Goal: Task Accomplishment & Management: Use online tool/utility

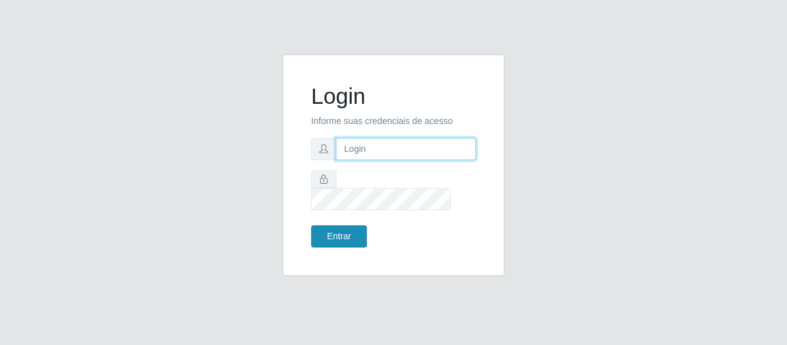
type input "[EMAIL_ADDRESS][DOMAIN_NAME]"
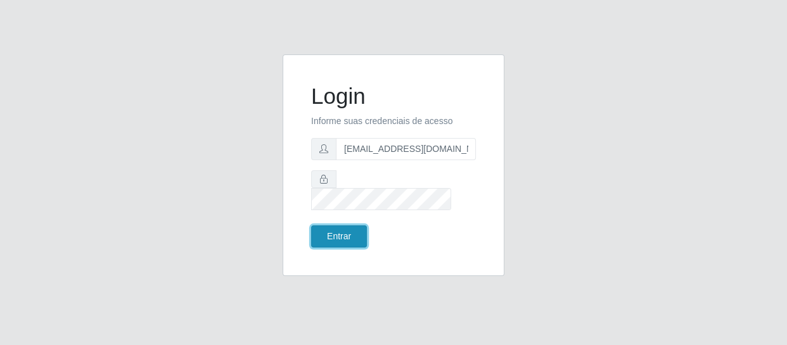
click at [353, 225] on button "Entrar" at bounding box center [339, 236] width 56 height 22
click at [336, 225] on button "Entrar" at bounding box center [339, 236] width 56 height 22
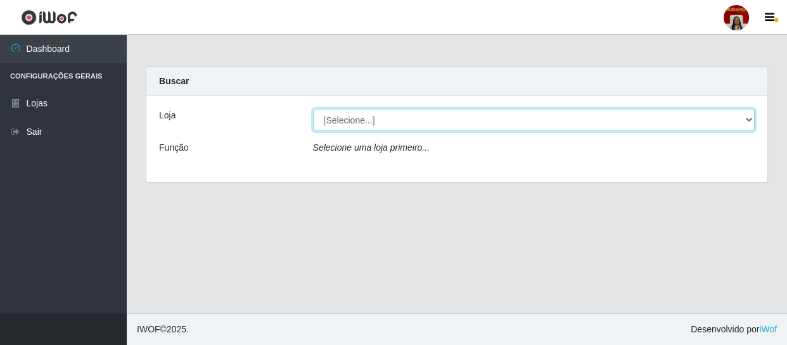
click at [446, 121] on select "[Selecione...] Mar Vermelho - Loja 04" at bounding box center [534, 120] width 442 height 22
select select "251"
click at [313, 109] on select "[Selecione...] Mar Vermelho - Loja 04" at bounding box center [534, 120] width 442 height 22
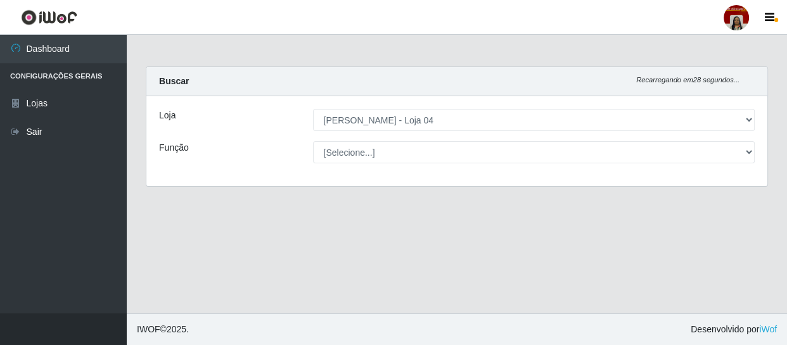
drag, startPoint x: 382, startPoint y: 136, endPoint x: 359, endPoint y: 164, distance: 36.5
click at [359, 164] on div "Loja [Selecione...] Mar Vermelho - Loja 04 Função [Selecione...] ASG ASG + ASG …" at bounding box center [456, 141] width 621 height 90
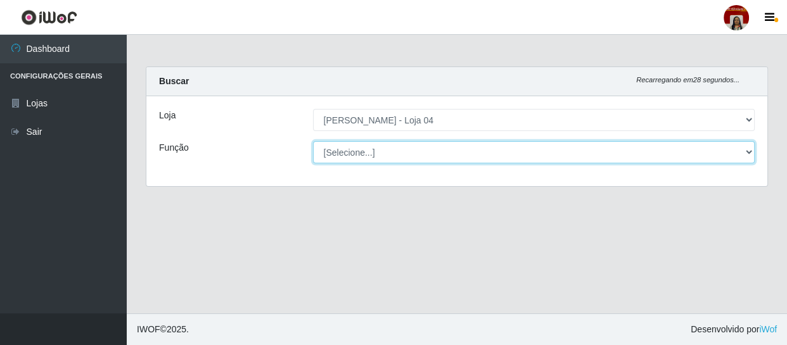
drag, startPoint x: 360, startPoint y: 155, endPoint x: 373, endPoint y: 158, distance: 12.9
click at [360, 155] on select "[Selecione...] ASG ASG + ASG ++ Auxiliar de Depósito Auxiliar de Depósito + Aux…" at bounding box center [534, 152] width 442 height 22
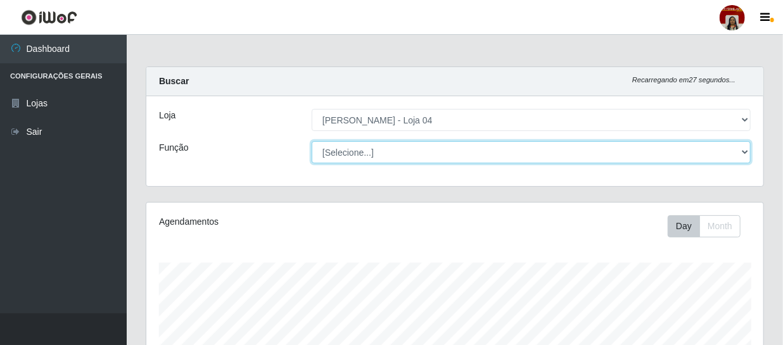
scroll to position [263, 617]
select select "22"
click at [312, 141] on select "[Selecione...] ASG ASG + ASG ++ Auxiliar de Depósito Auxiliar de Depósito + Aux…" at bounding box center [531, 152] width 439 height 22
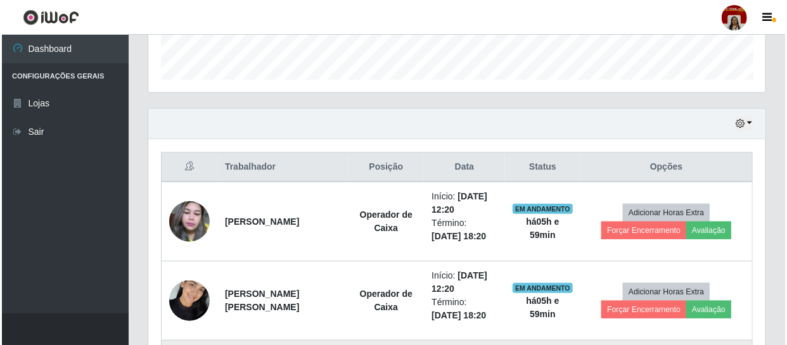
scroll to position [500, 0]
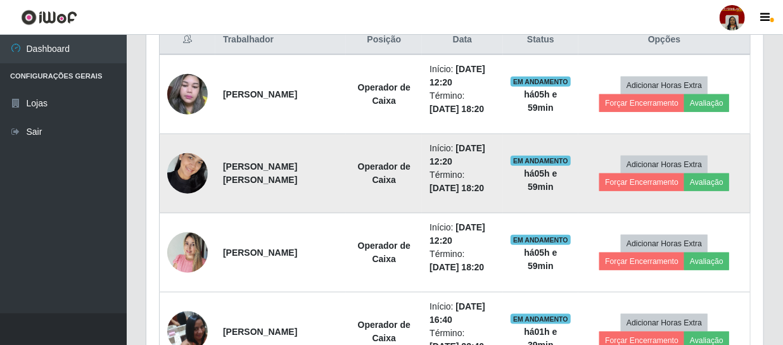
click at [205, 170] on img at bounding box center [187, 173] width 41 height 54
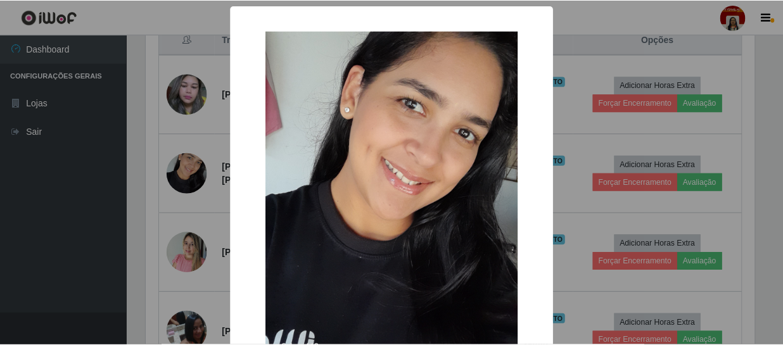
scroll to position [263, 611]
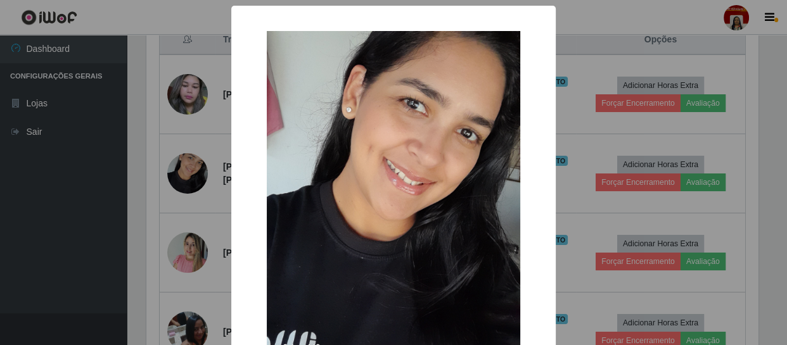
drag, startPoint x: 118, startPoint y: 202, endPoint x: 289, endPoint y: 225, distance: 172.6
click at [130, 209] on div "× OK Cancel" at bounding box center [393, 172] width 787 height 345
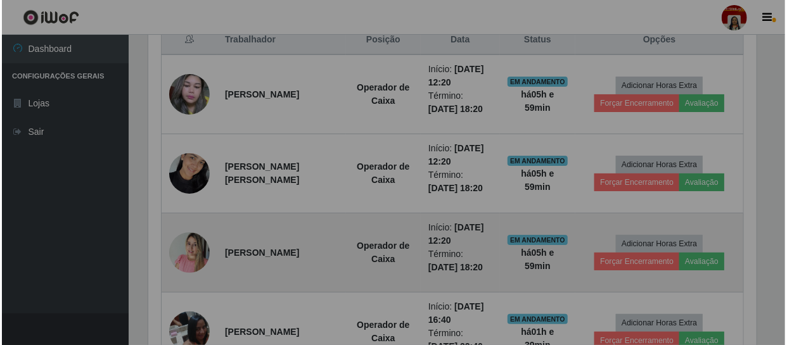
scroll to position [263, 617]
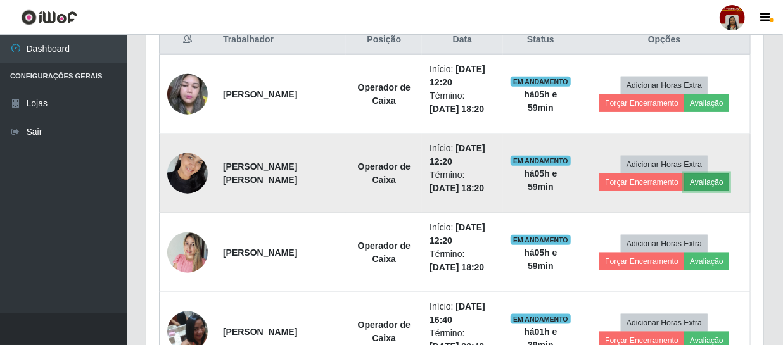
click at [696, 184] on button "Avaliação" at bounding box center [706, 183] width 45 height 18
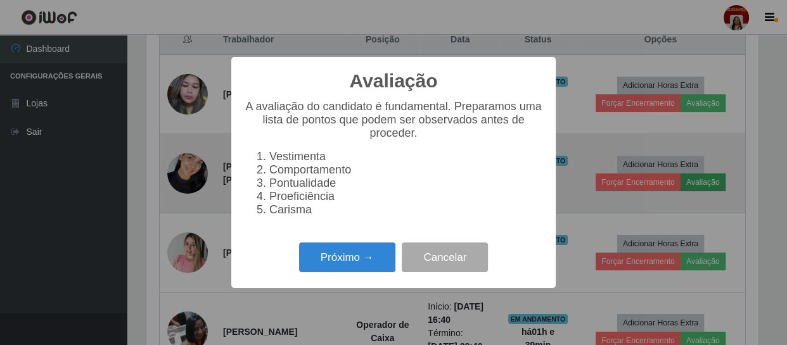
scroll to position [263, 611]
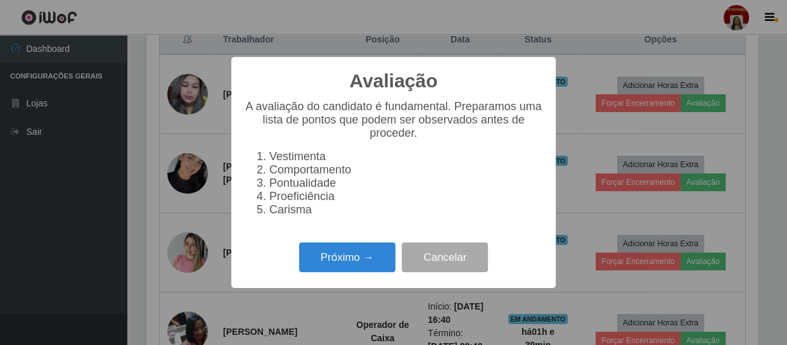
drag, startPoint x: 354, startPoint y: 264, endPoint x: 426, endPoint y: 232, distance: 78.8
click at [419, 236] on div "Avaliação × A avaliação do candidato é fundamental. Preparamos uma lista de pon…" at bounding box center [393, 172] width 324 height 231
click at [385, 266] on button "Próximo →" at bounding box center [347, 258] width 96 height 30
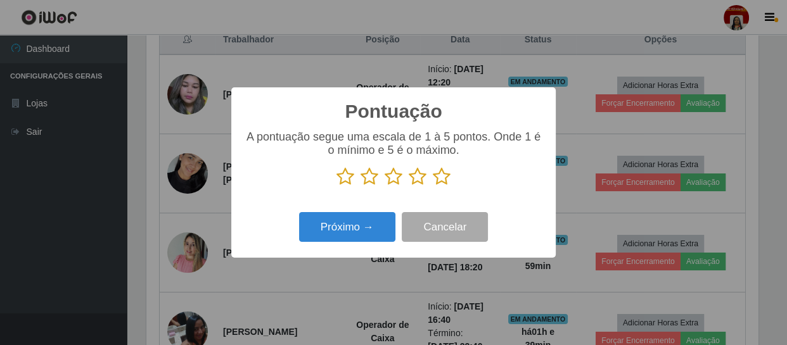
click at [443, 171] on icon at bounding box center [442, 176] width 18 height 19
click at [433, 186] on input "radio" at bounding box center [433, 186] width 0 height 0
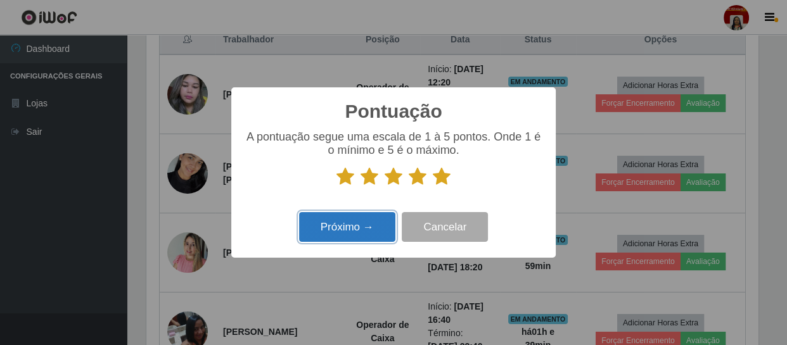
click at [367, 237] on button "Próximo →" at bounding box center [347, 227] width 96 height 30
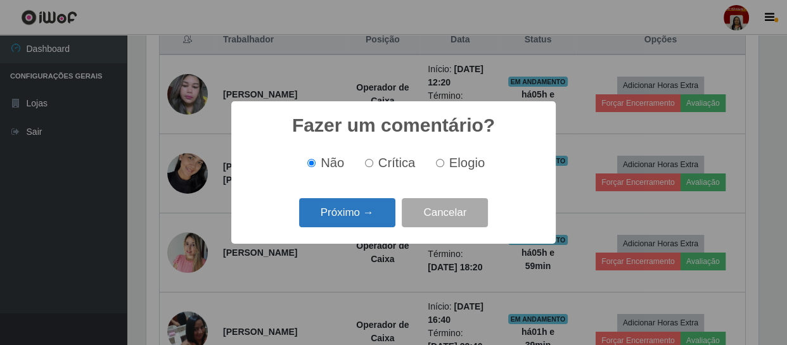
click at [357, 222] on button "Próximo →" at bounding box center [347, 213] width 96 height 30
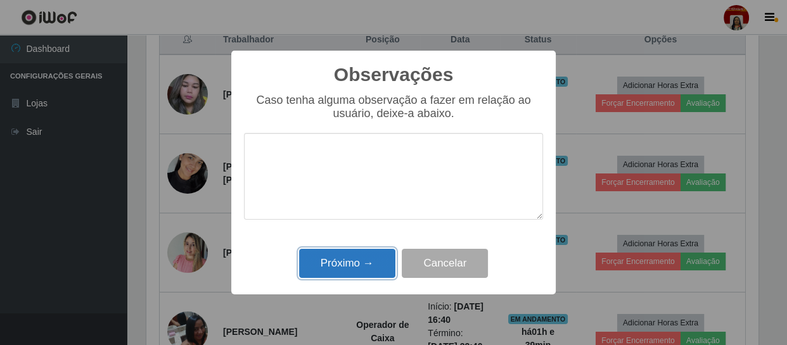
click at [348, 258] on button "Próximo →" at bounding box center [347, 264] width 96 height 30
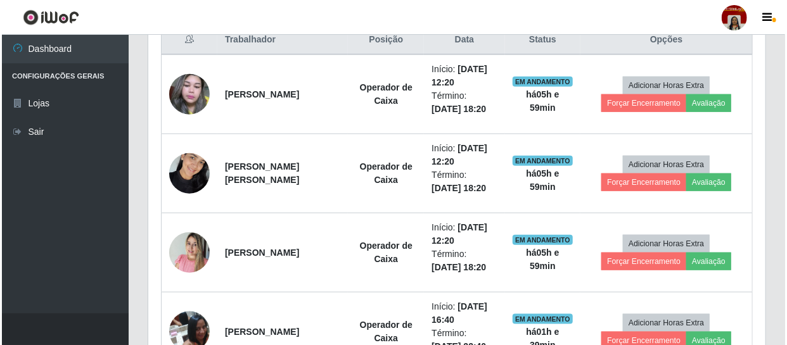
scroll to position [263, 617]
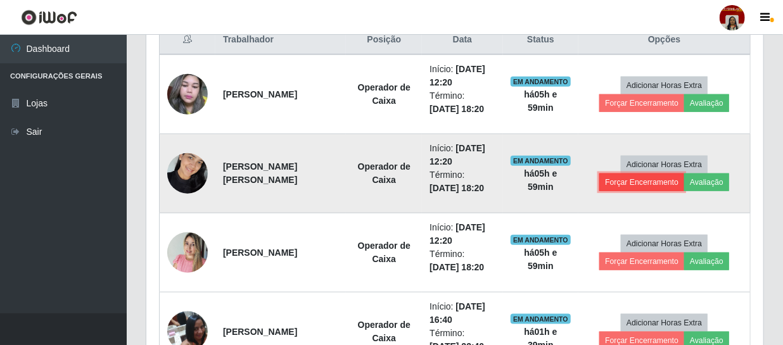
click at [621, 181] on button "Forçar Encerramento" at bounding box center [641, 183] width 85 height 18
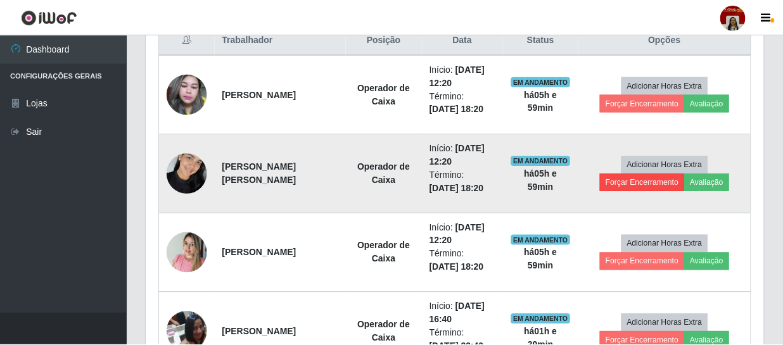
scroll to position [263, 611]
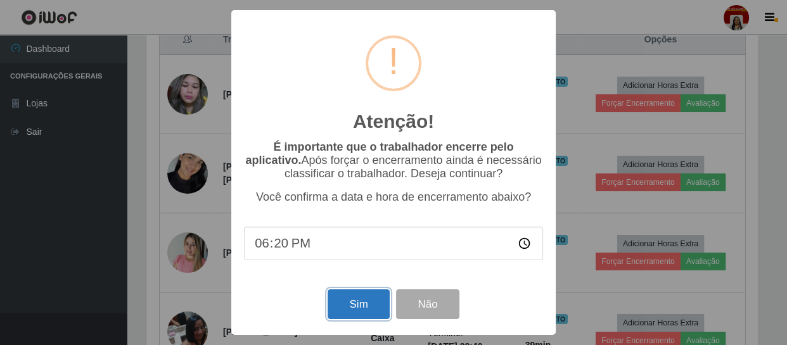
click at [369, 302] on button "Sim" at bounding box center [357, 304] width 61 height 30
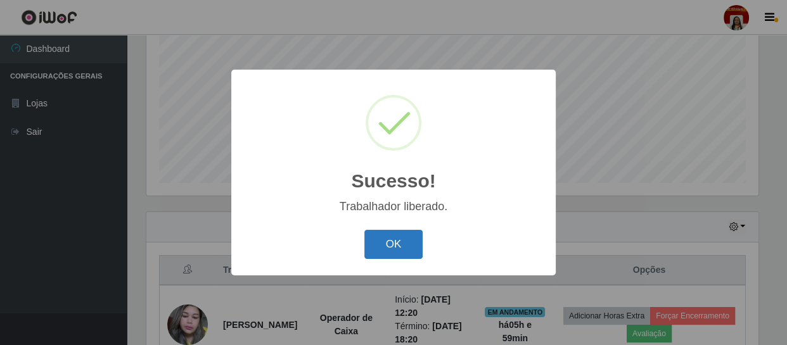
click at [402, 247] on button "OK" at bounding box center [393, 245] width 59 height 30
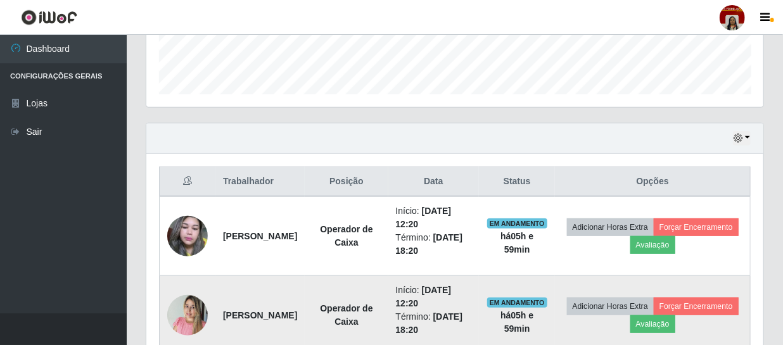
scroll to position [385, 0]
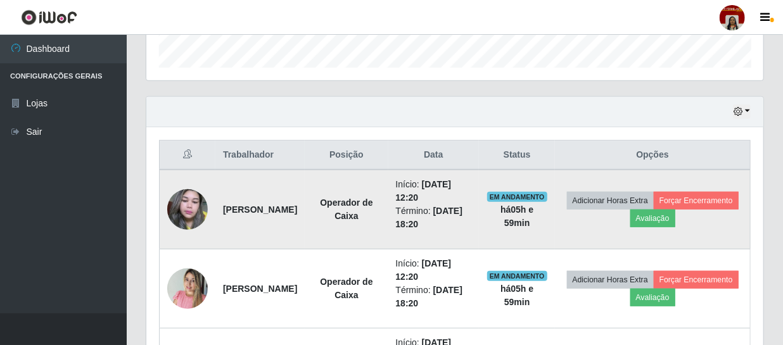
click at [186, 207] on img at bounding box center [187, 210] width 41 height 54
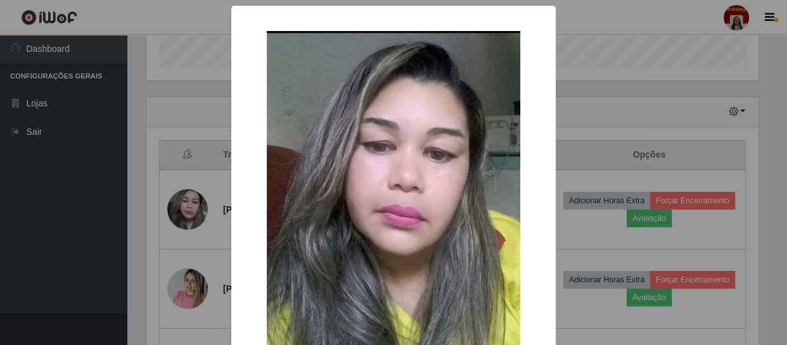
drag, startPoint x: 65, startPoint y: 190, endPoint x: 363, endPoint y: 249, distance: 304.0
click at [70, 190] on div "× OK Cancel" at bounding box center [393, 172] width 787 height 345
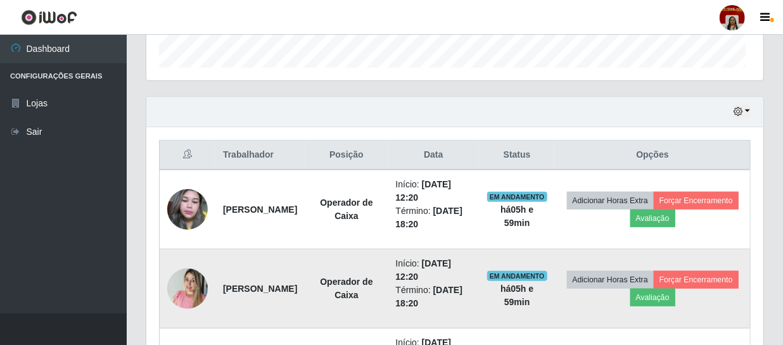
scroll to position [263, 617]
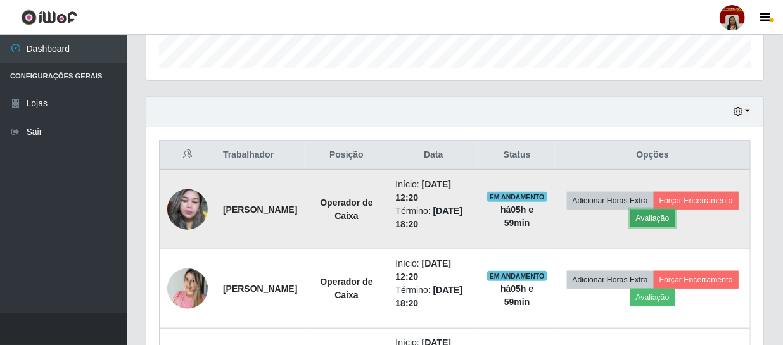
click at [675, 222] on button "Avaliação" at bounding box center [652, 219] width 45 height 18
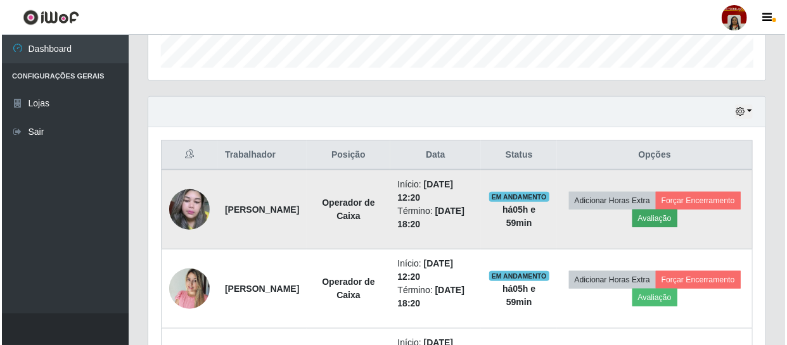
scroll to position [263, 611]
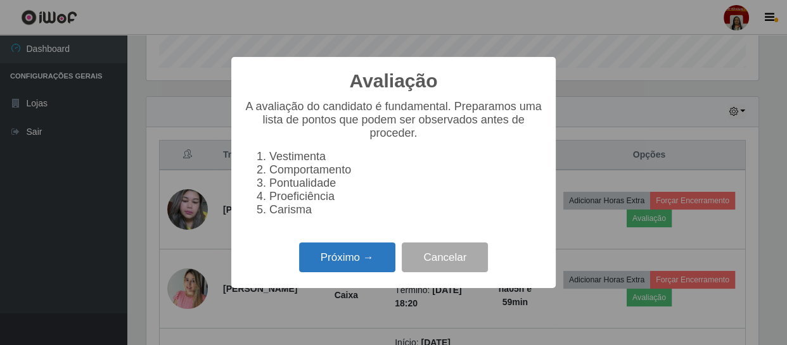
click at [372, 263] on button "Próximo →" at bounding box center [347, 258] width 96 height 30
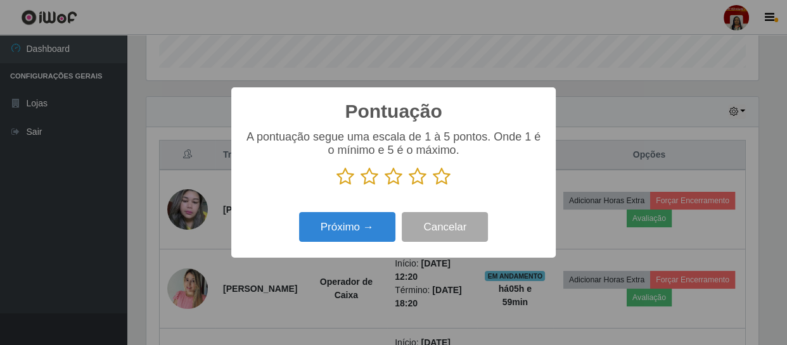
click at [443, 176] on icon at bounding box center [442, 176] width 18 height 19
click at [433, 186] on input "radio" at bounding box center [433, 186] width 0 height 0
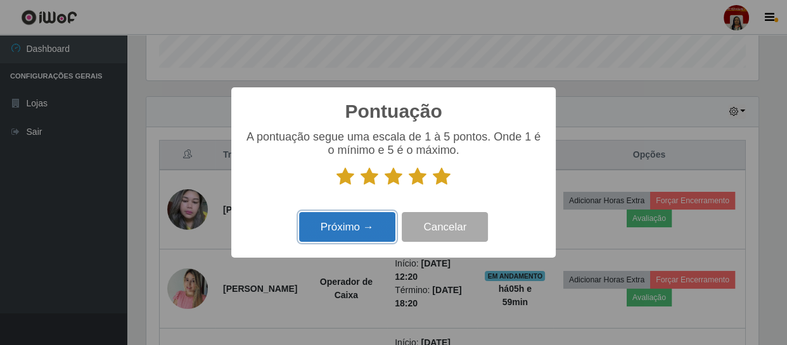
click at [374, 220] on button "Próximo →" at bounding box center [347, 227] width 96 height 30
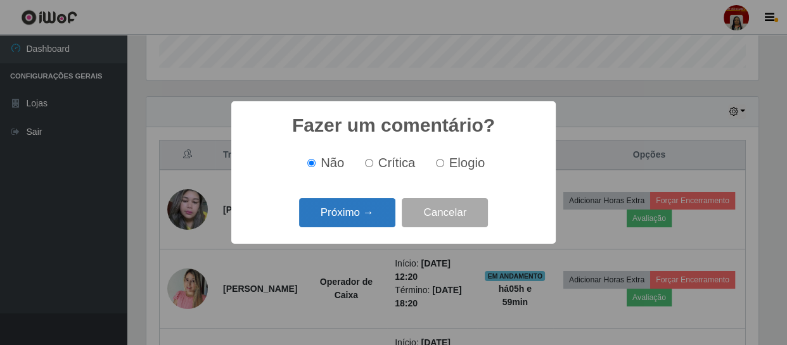
click at [376, 206] on button "Próximo →" at bounding box center [347, 213] width 96 height 30
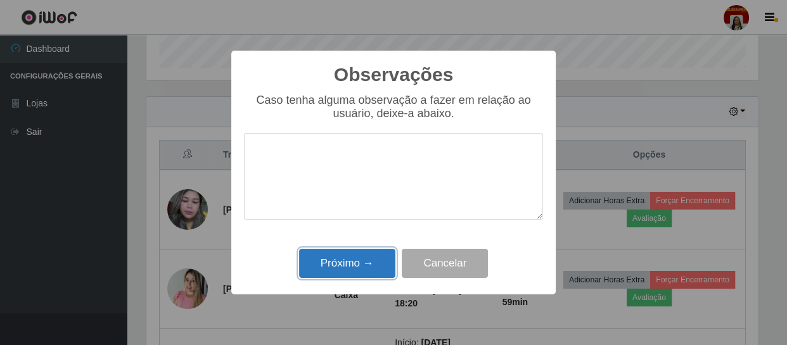
click at [379, 251] on button "Próximo →" at bounding box center [347, 264] width 96 height 30
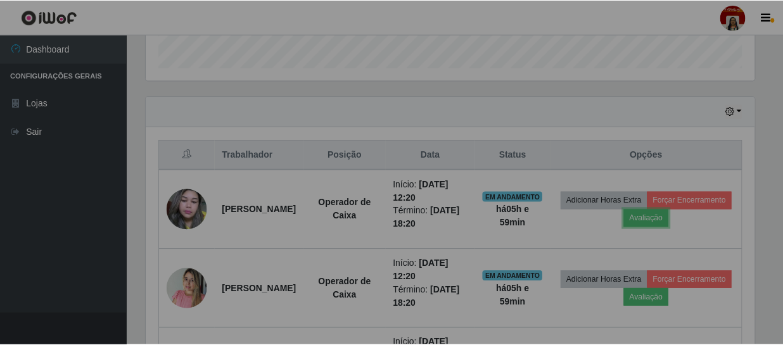
scroll to position [0, 0]
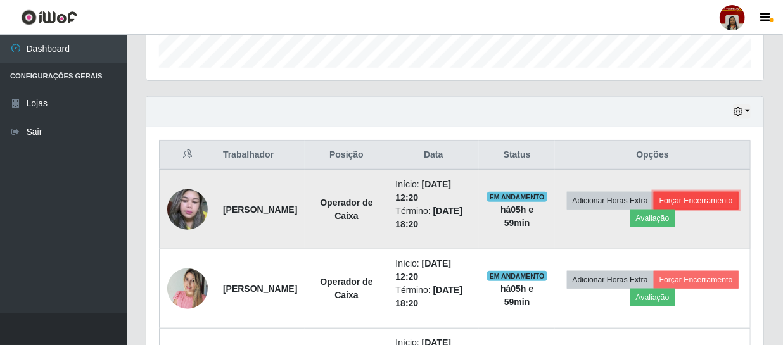
click at [654, 210] on button "Forçar Encerramento" at bounding box center [696, 201] width 85 height 18
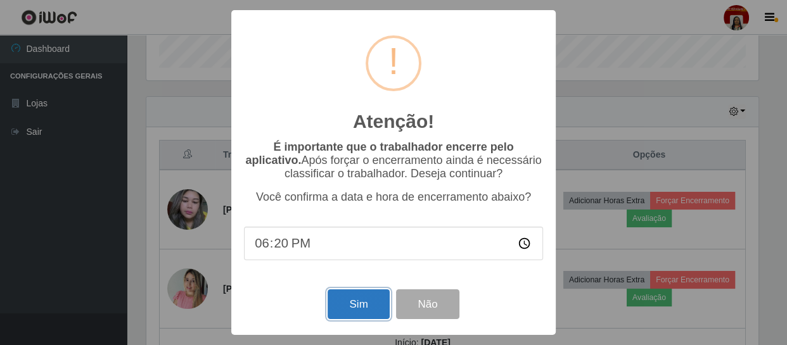
click at [361, 307] on button "Sim" at bounding box center [357, 304] width 61 height 30
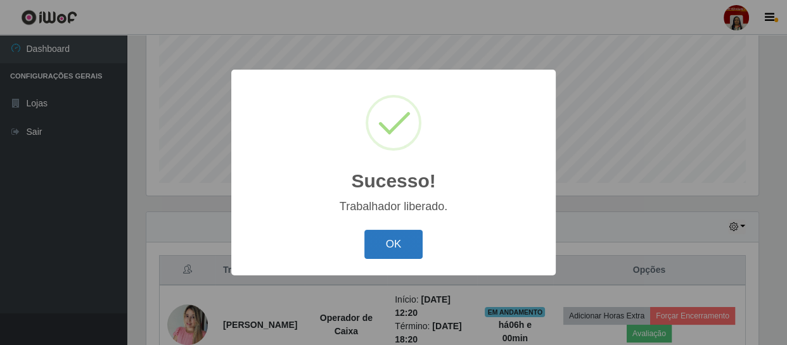
click at [393, 248] on button "OK" at bounding box center [393, 245] width 59 height 30
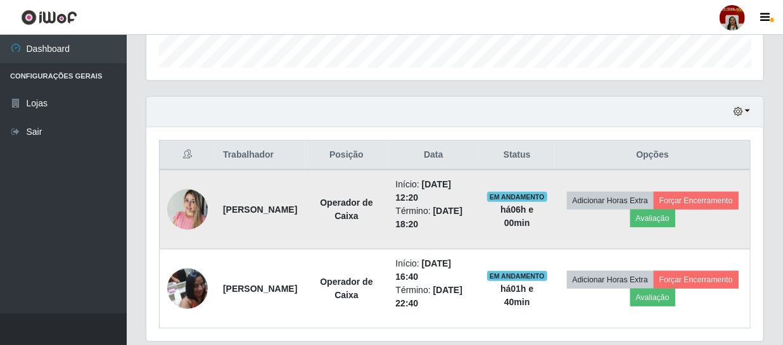
click at [179, 205] on img at bounding box center [187, 209] width 41 height 54
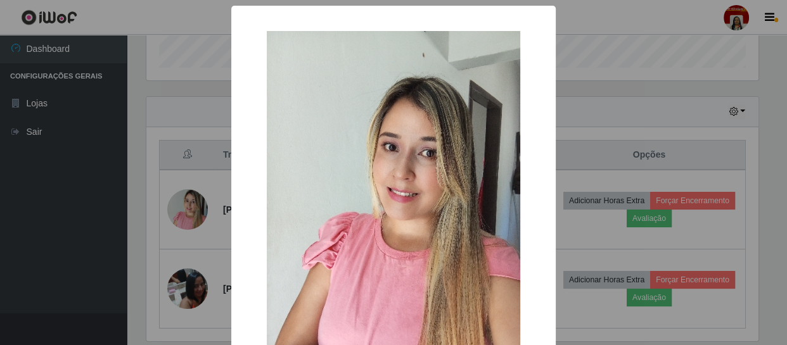
click at [94, 222] on div "× OK Cancel" at bounding box center [393, 172] width 787 height 345
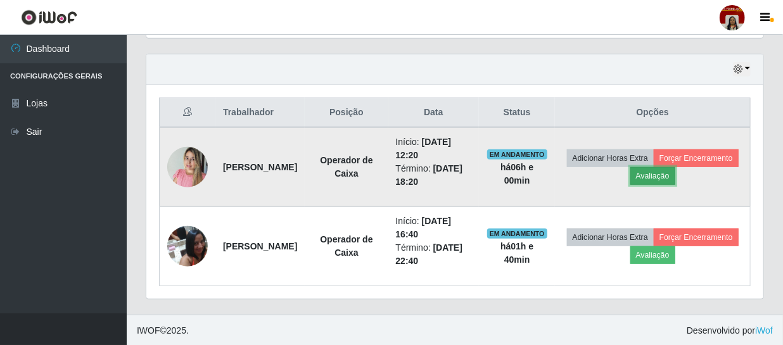
click at [675, 168] on button "Avaliação" at bounding box center [652, 176] width 45 height 18
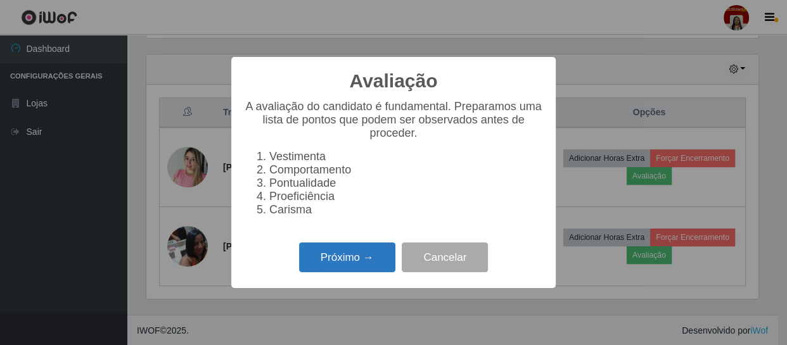
click at [342, 266] on button "Próximo →" at bounding box center [347, 258] width 96 height 30
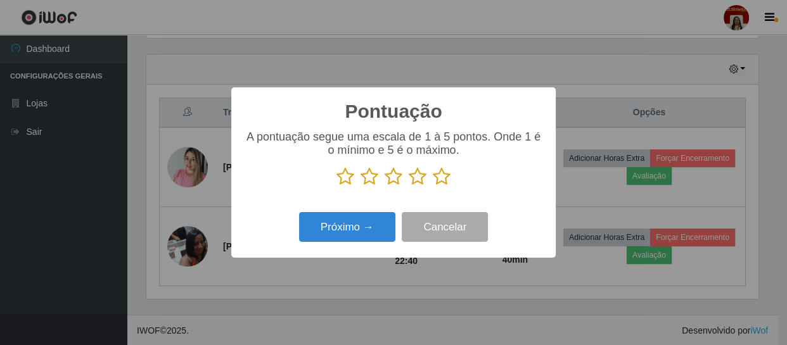
click at [443, 186] on icon at bounding box center [442, 176] width 18 height 19
click at [433, 186] on input "radio" at bounding box center [433, 186] width 0 height 0
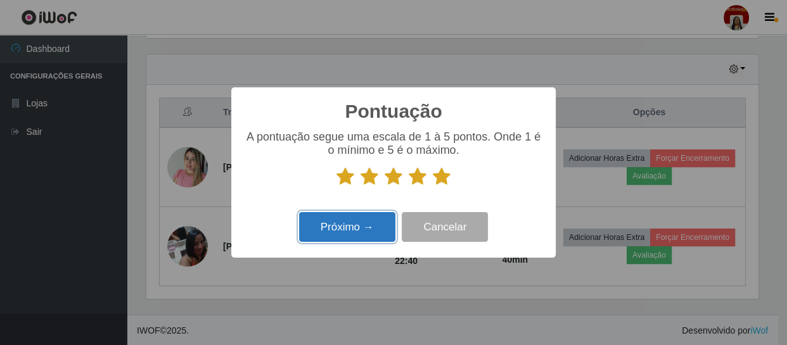
click at [346, 228] on button "Próximo →" at bounding box center [347, 227] width 96 height 30
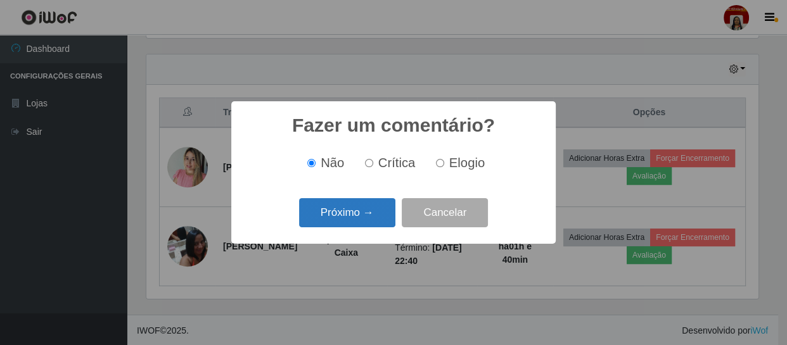
click at [351, 218] on button "Próximo →" at bounding box center [347, 213] width 96 height 30
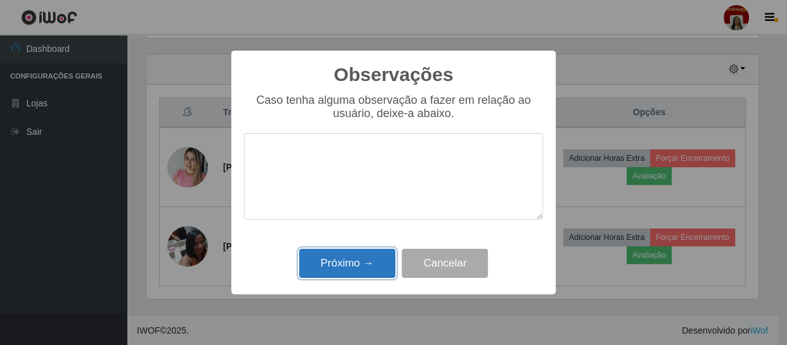
click at [358, 260] on button "Próximo →" at bounding box center [347, 264] width 96 height 30
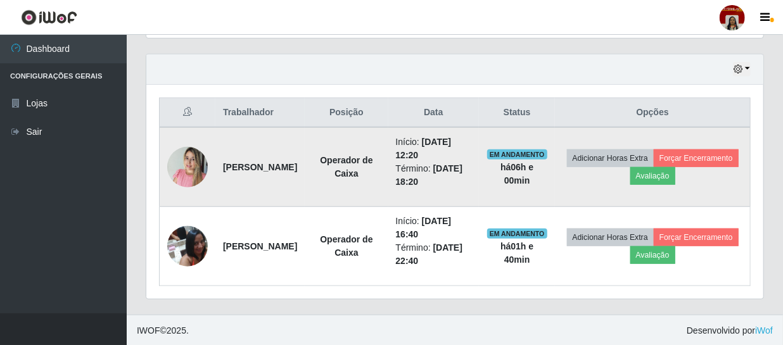
click at [616, 186] on td "Adicionar Horas Extra Forçar Encerramento Avaliação" at bounding box center [652, 167] width 195 height 80
click at [654, 167] on button "Forçar Encerramento" at bounding box center [696, 158] width 85 height 18
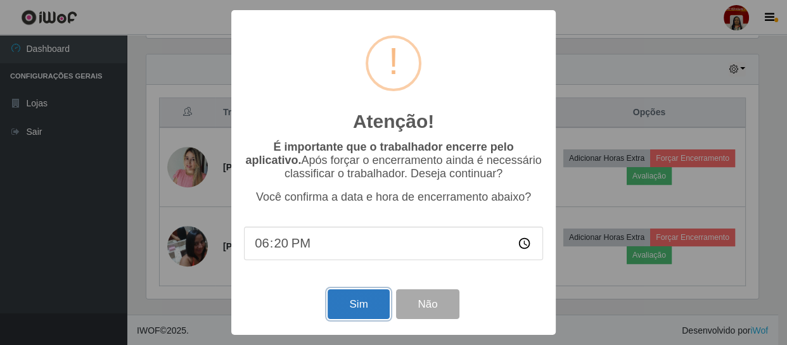
click at [353, 316] on button "Sim" at bounding box center [357, 304] width 61 height 30
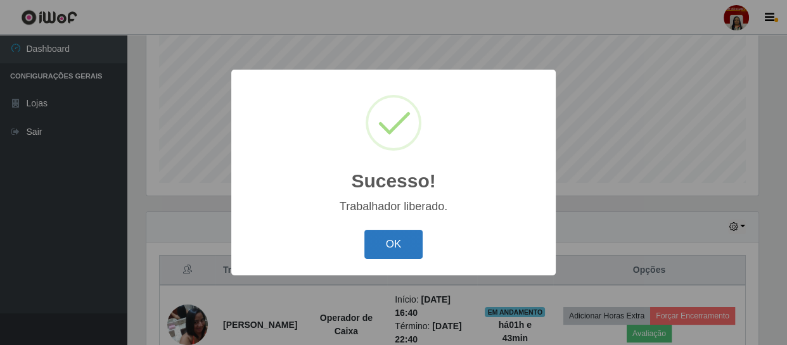
click at [383, 243] on button "OK" at bounding box center [393, 245] width 59 height 30
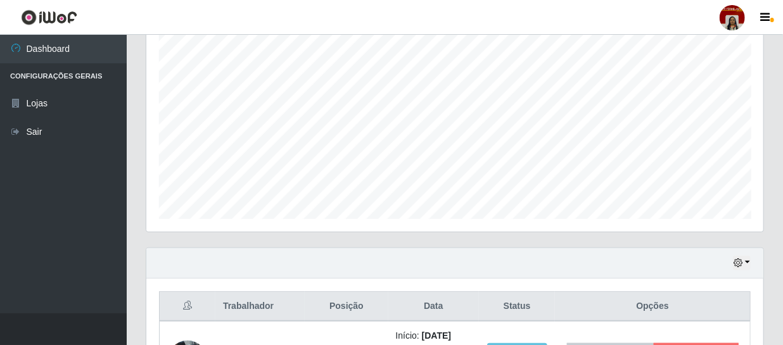
scroll to position [348, 0]
